Goal: Task Accomplishment & Management: Use online tool/utility

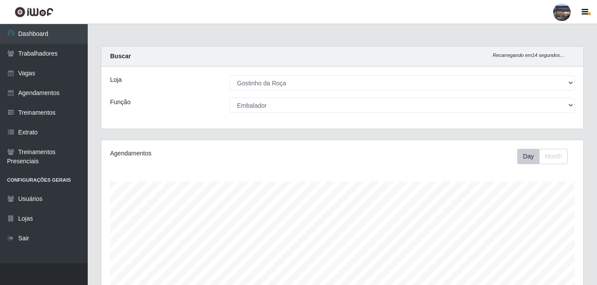
select select "303"
select select "1"
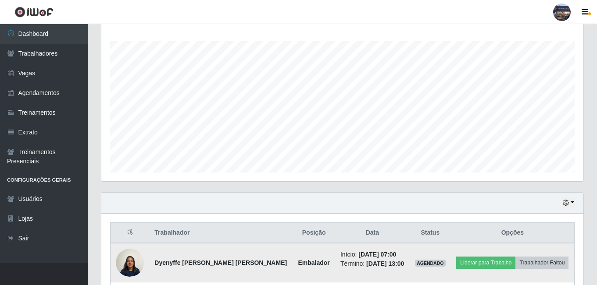
scroll to position [182, 482]
click at [125, 268] on img at bounding box center [130, 262] width 28 height 37
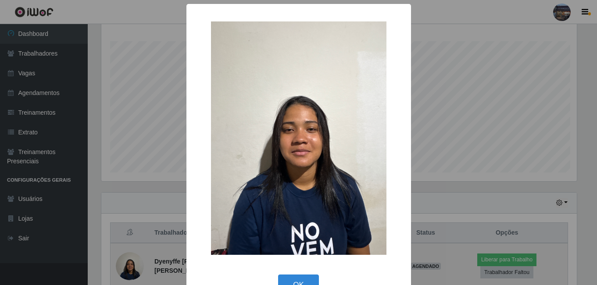
scroll to position [182, 477]
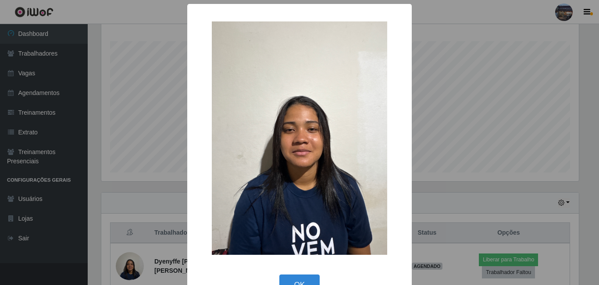
click at [118, 267] on div "× OK Cancel" at bounding box center [299, 142] width 599 height 285
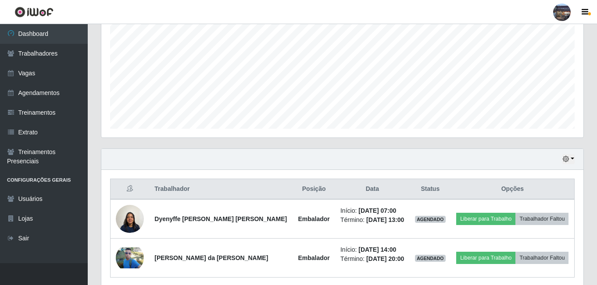
scroll to position [219, 0]
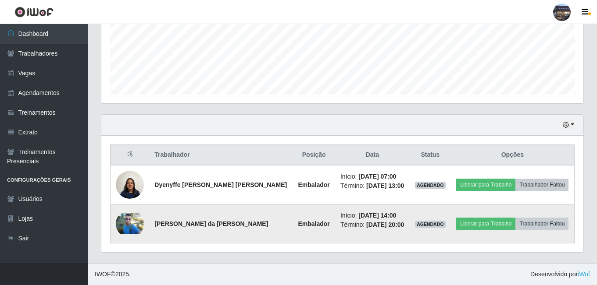
click at [140, 221] on img at bounding box center [130, 224] width 28 height 21
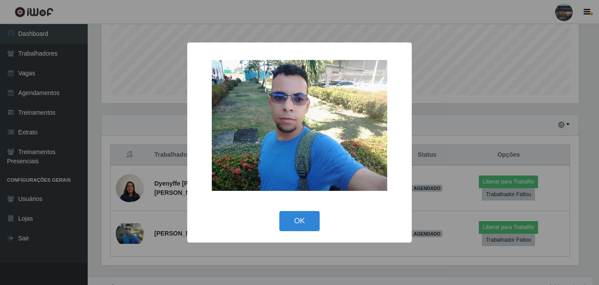
drag, startPoint x: 147, startPoint y: 224, endPoint x: 119, endPoint y: 217, distance: 29.3
click at [146, 224] on div "× OK Cancel" at bounding box center [299, 142] width 599 height 285
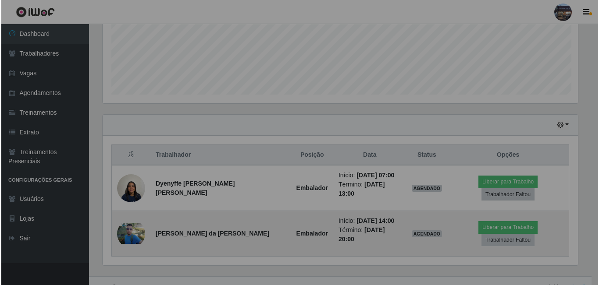
scroll to position [182, 482]
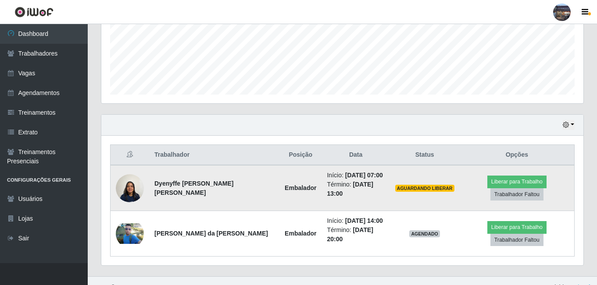
click at [130, 188] on img at bounding box center [130, 188] width 28 height 37
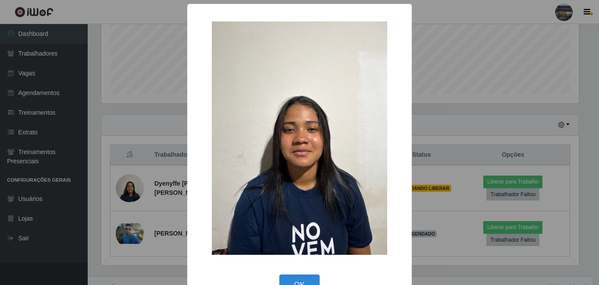
drag, startPoint x: 132, startPoint y: 185, endPoint x: 136, endPoint y: 188, distance: 4.7
click at [134, 188] on div "× OK Cancel" at bounding box center [299, 142] width 599 height 285
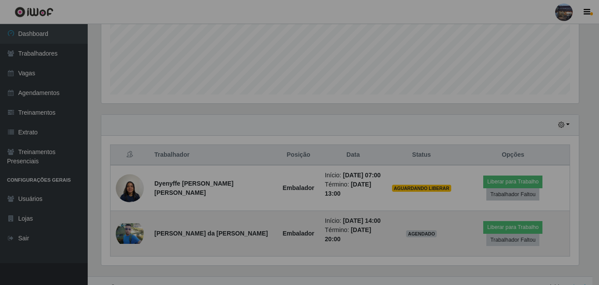
scroll to position [182, 482]
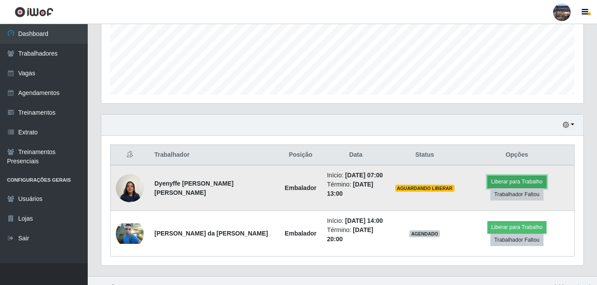
click at [512, 176] on button "Liberar para Trabalho" at bounding box center [516, 182] width 59 height 12
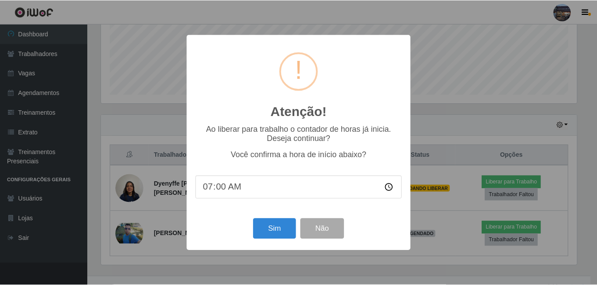
scroll to position [182, 477]
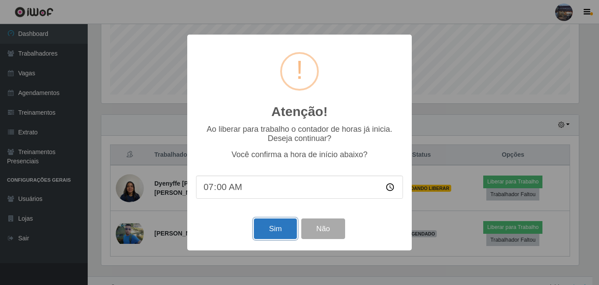
click at [276, 225] on button "Sim" at bounding box center [275, 229] width 43 height 21
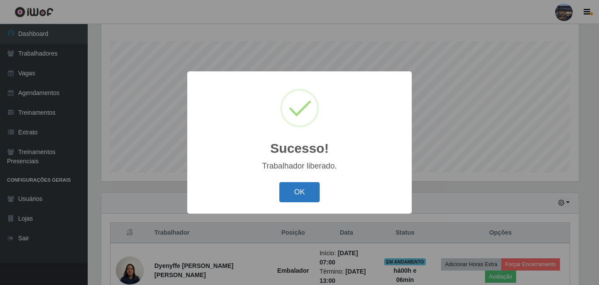
click at [294, 189] on button "OK" at bounding box center [299, 192] width 41 height 21
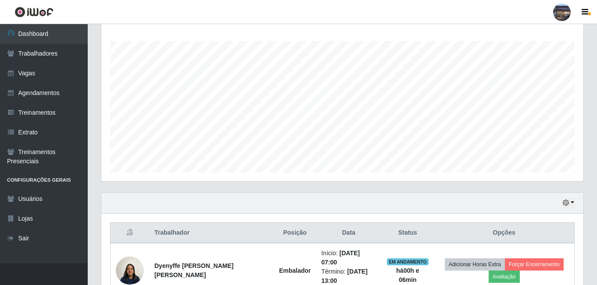
scroll to position [141, 0]
